Goal: Information Seeking & Learning: Understand process/instructions

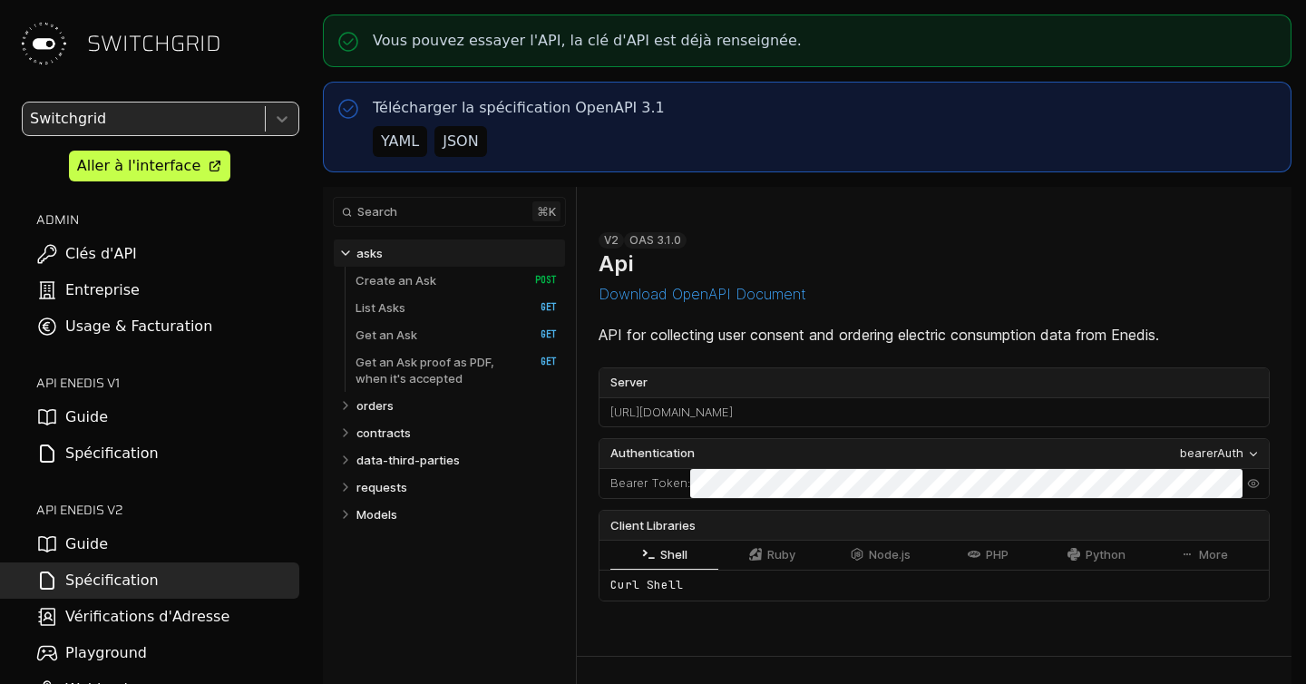
select select "**********"
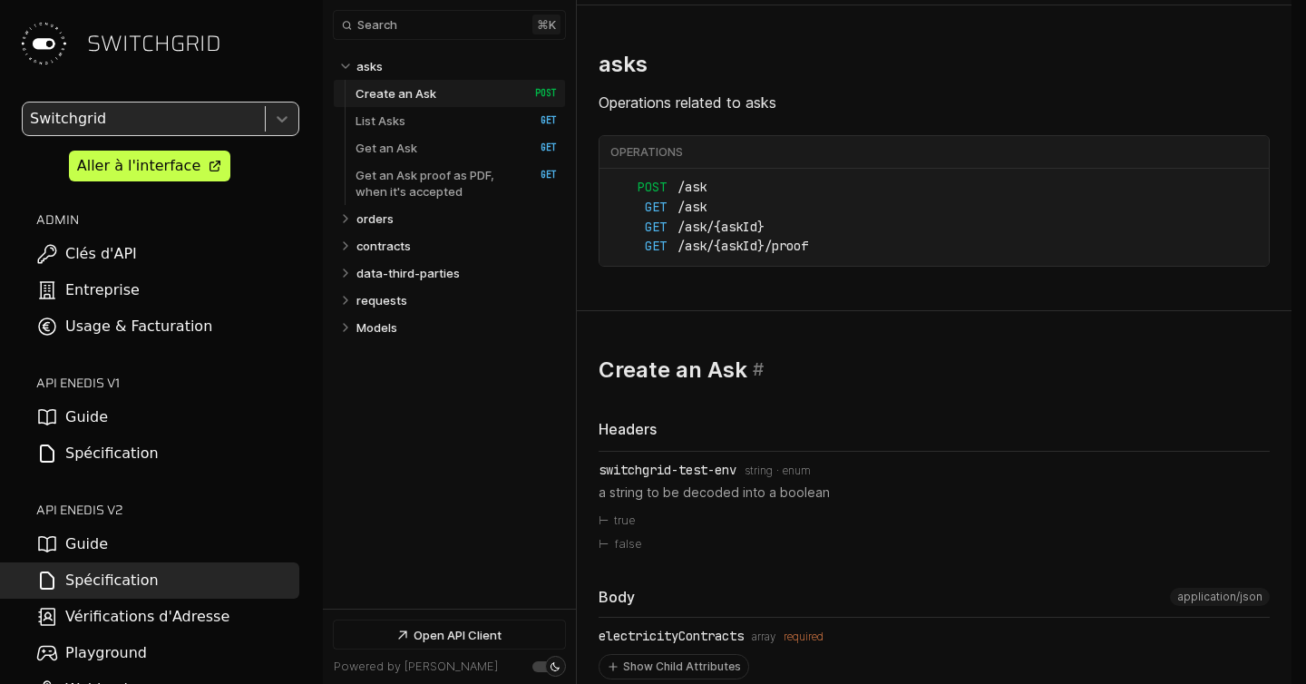
select select "**********"
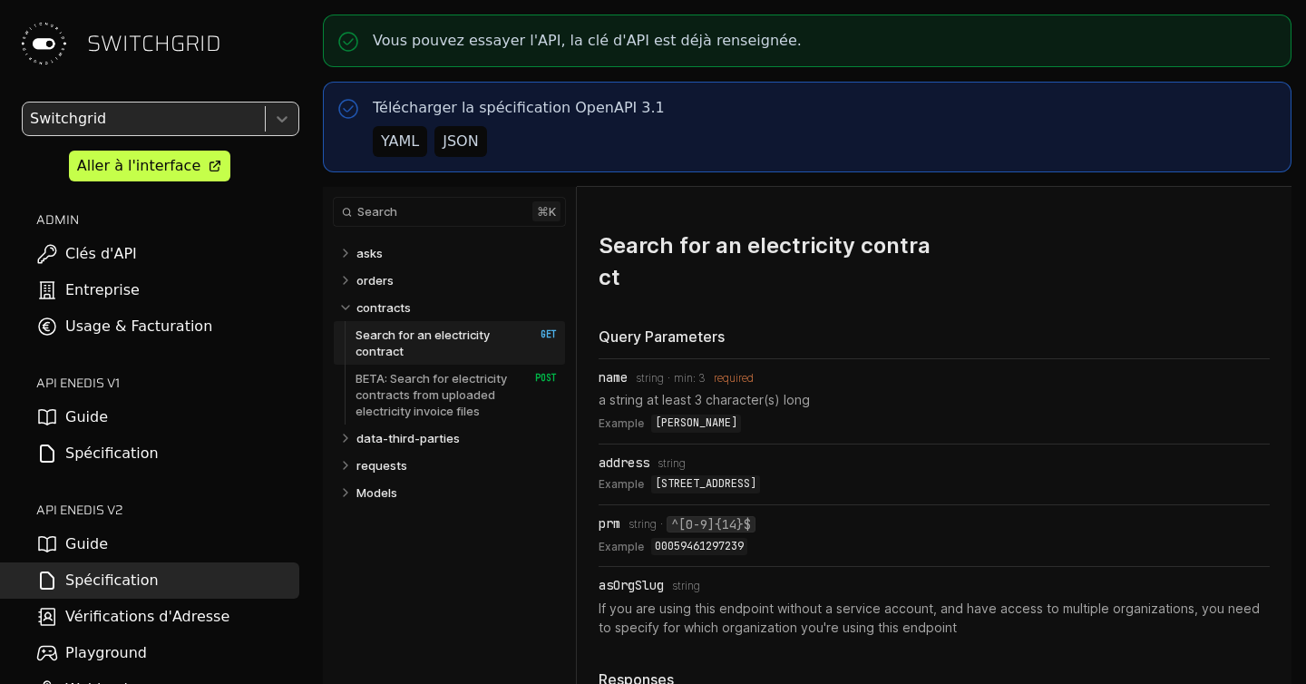
select select "**********"
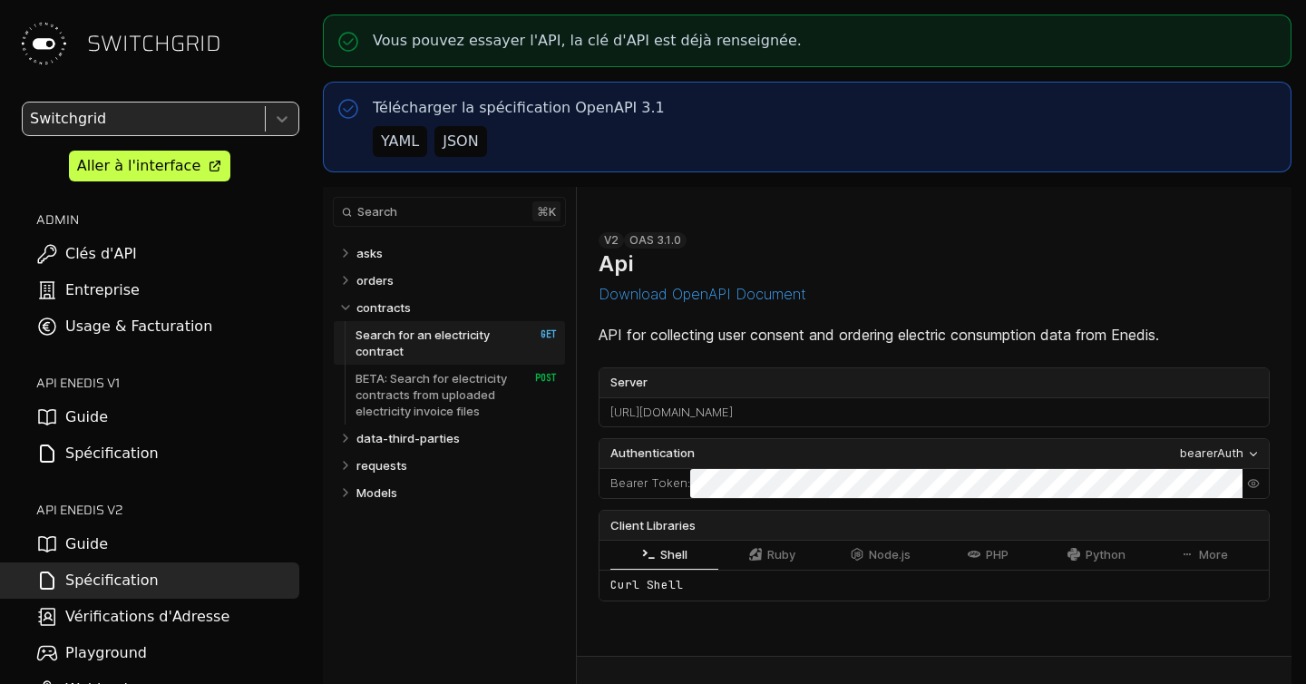
scroll to position [1500, 0]
